Goal: Find specific page/section: Find specific page/section

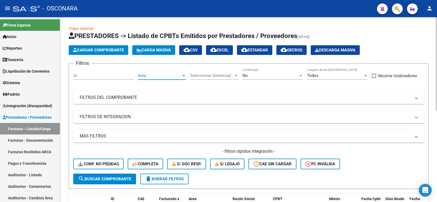
click at [173, 78] on span "Area" at bounding box center [159, 75] width 43 height 5
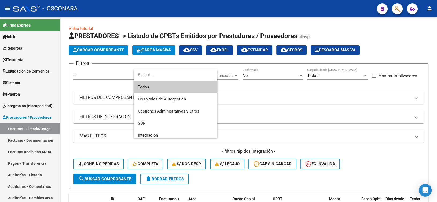
click at [259, 86] on div at bounding box center [218, 101] width 437 height 202
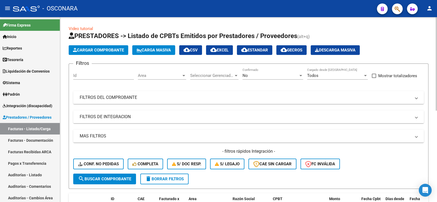
click at [279, 76] on div "No" at bounding box center [271, 75] width 56 height 5
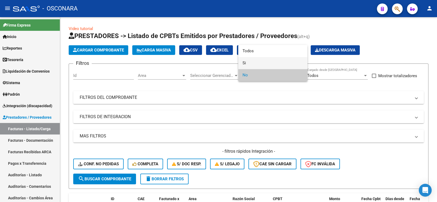
click at [259, 61] on span "Si" at bounding box center [273, 63] width 61 height 12
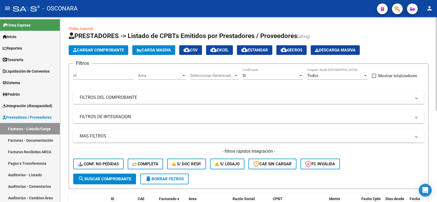
click at [124, 100] on mat-panel-title "FILTROS DEL COMPROBANTE" at bounding box center [245, 98] width 331 height 6
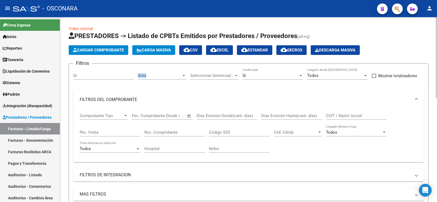
click at [173, 79] on div "Area Area" at bounding box center [162, 76] width 48 height 17
click at [174, 78] on div "Area Area" at bounding box center [162, 74] width 48 height 12
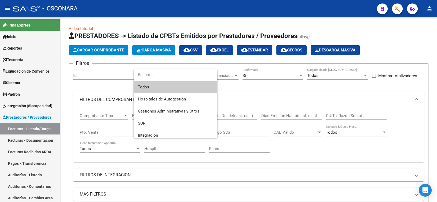
click at [225, 87] on div at bounding box center [218, 101] width 437 height 202
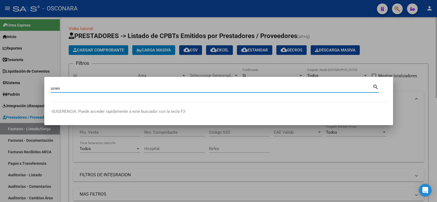
type input "orien"
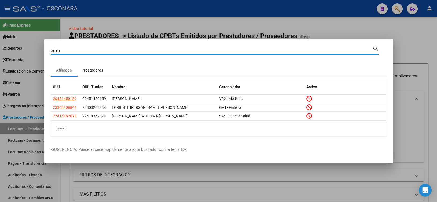
click at [89, 70] on div "Prestadores" at bounding box center [93, 70] width 22 height 6
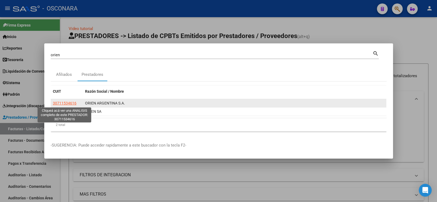
click at [71, 103] on span "30711534616" at bounding box center [65, 103] width 24 height 4
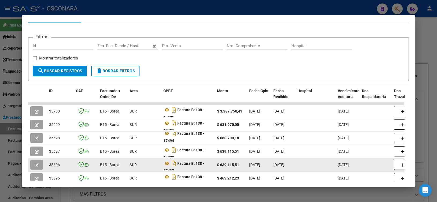
scroll to position [152, 0]
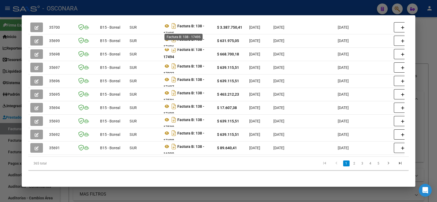
click at [181, 7] on div at bounding box center [218, 101] width 437 height 202
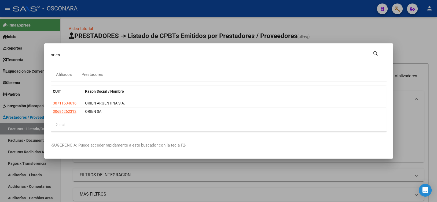
click at [168, 29] on div at bounding box center [218, 101] width 437 height 202
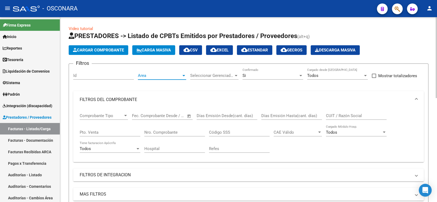
click at [159, 76] on span "Area" at bounding box center [159, 75] width 43 height 5
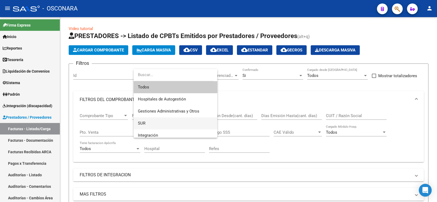
click at [152, 126] on span "SUR" at bounding box center [175, 124] width 75 height 12
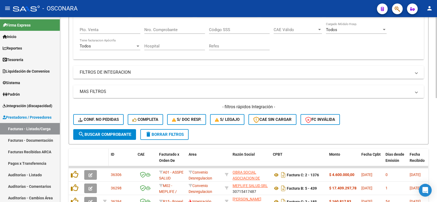
scroll to position [107, 0]
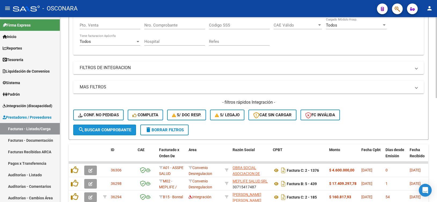
click at [112, 133] on button "search Buscar Comprobante" at bounding box center [104, 130] width 63 height 11
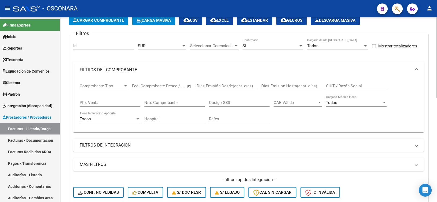
scroll to position [0, 0]
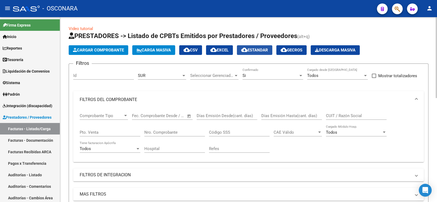
click at [256, 50] on span "cloud_download Estandar" at bounding box center [254, 50] width 27 height 5
